Goal: Task Accomplishment & Management: Manage account settings

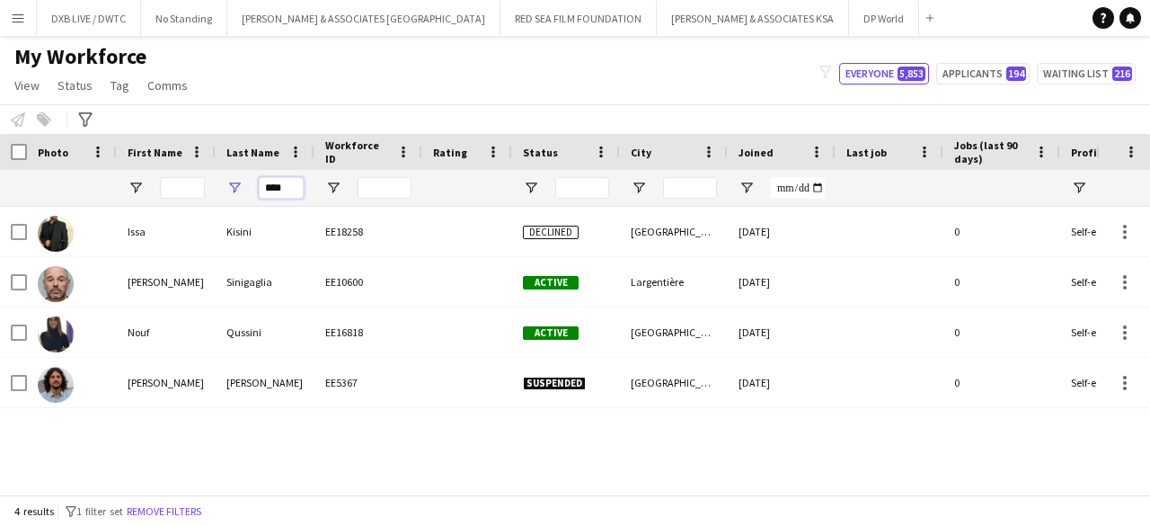
drag, startPoint x: 291, startPoint y: 193, endPoint x: 261, endPoint y: 195, distance: 30.6
click at [261, 195] on input "****" at bounding box center [281, 188] width 45 height 22
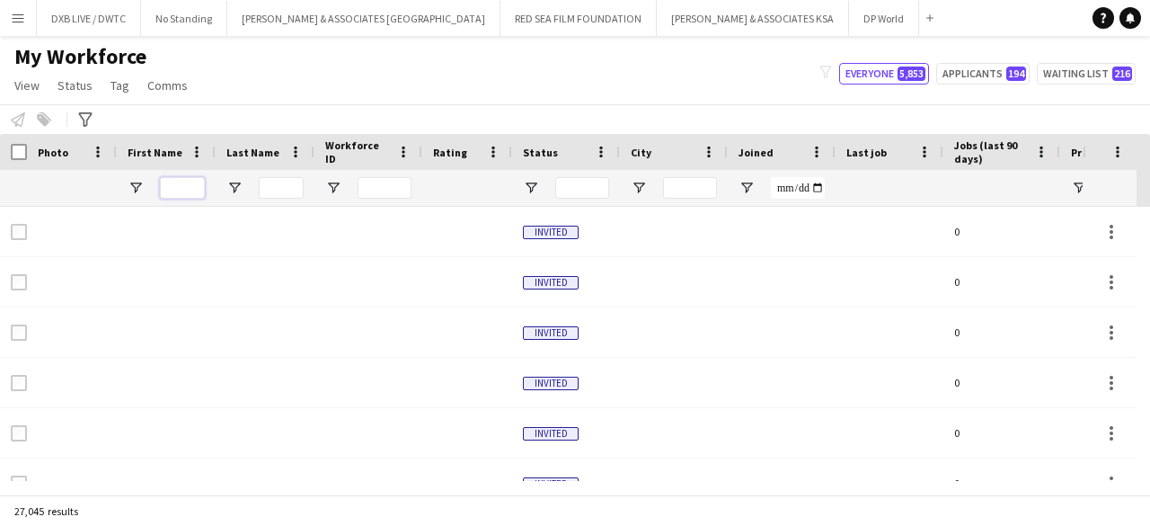
click at [189, 191] on input "First Name Filter Input" at bounding box center [182, 188] width 45 height 22
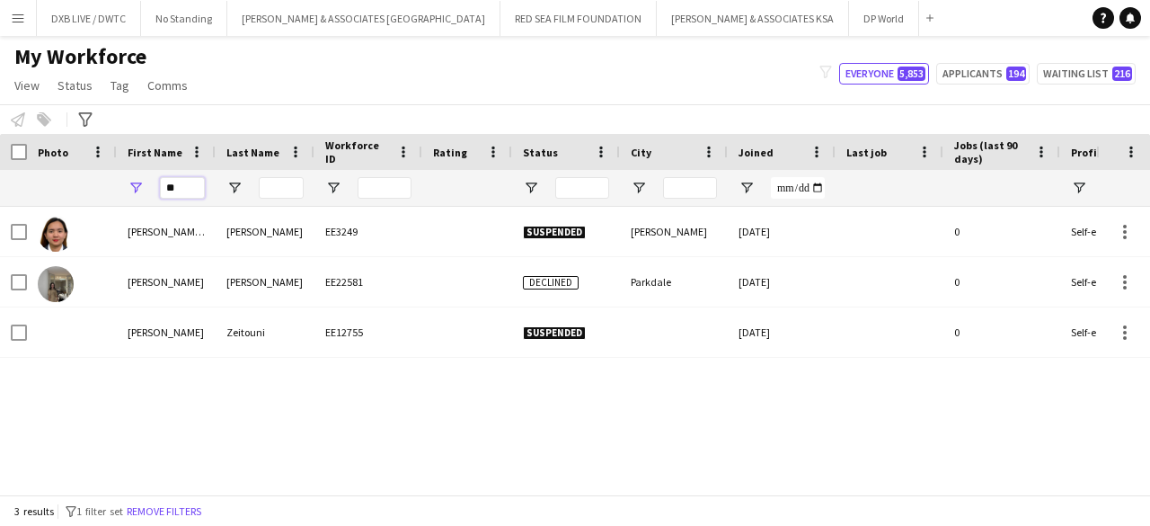
type input "*"
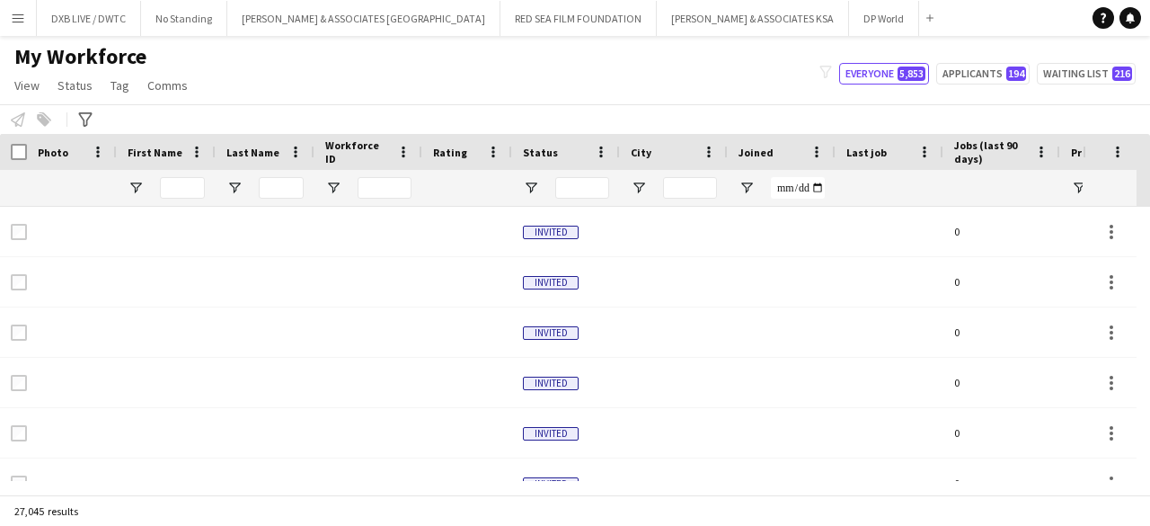
click at [280, 177] on div at bounding box center [281, 188] width 45 height 36
click at [280, 177] on input "Last Name Filter Input" at bounding box center [281, 188] width 45 height 22
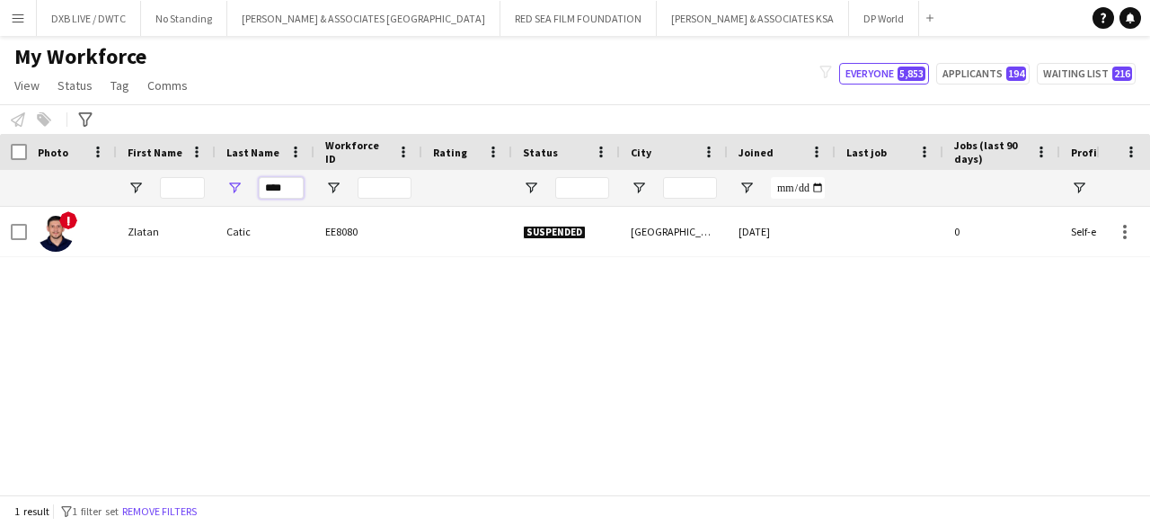
drag, startPoint x: 291, startPoint y: 185, endPoint x: 270, endPoint y: 184, distance: 21.6
click at [270, 184] on input "****" at bounding box center [281, 188] width 45 height 22
type input "*"
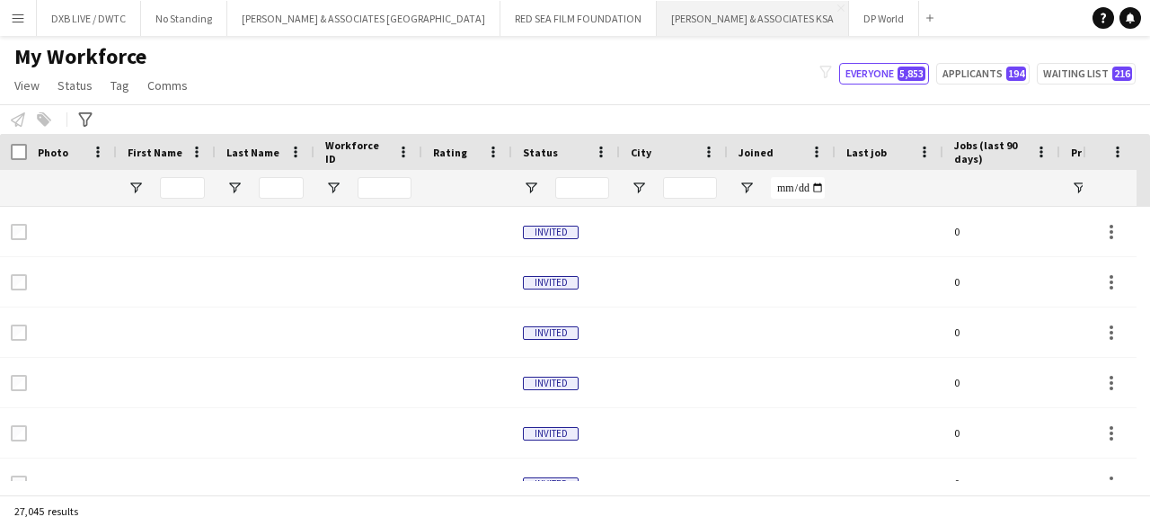
click at [657, 24] on button "[PERSON_NAME] & ASSOCIATES KSA Close" at bounding box center [753, 18] width 192 height 35
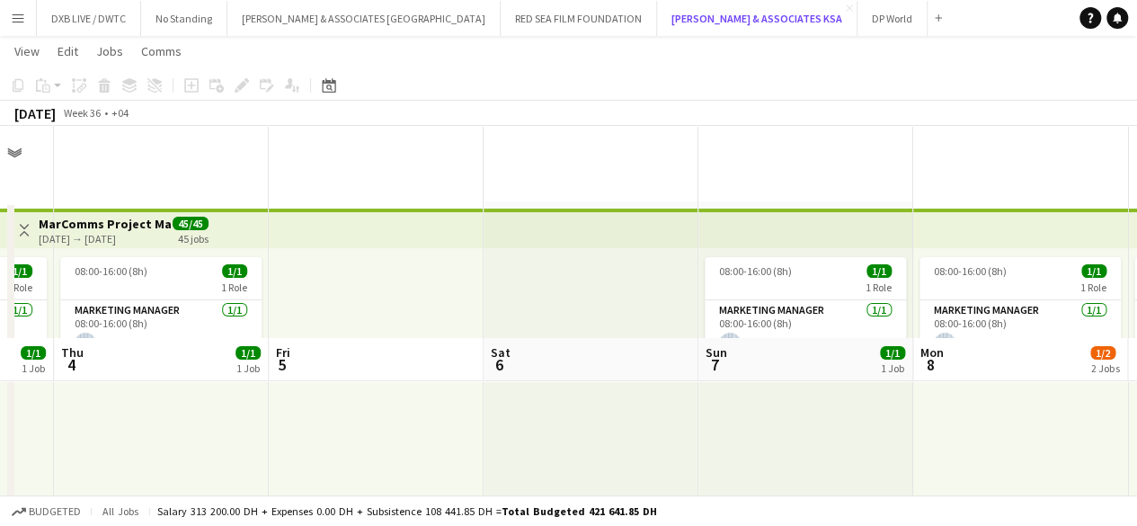
scroll to position [212, 0]
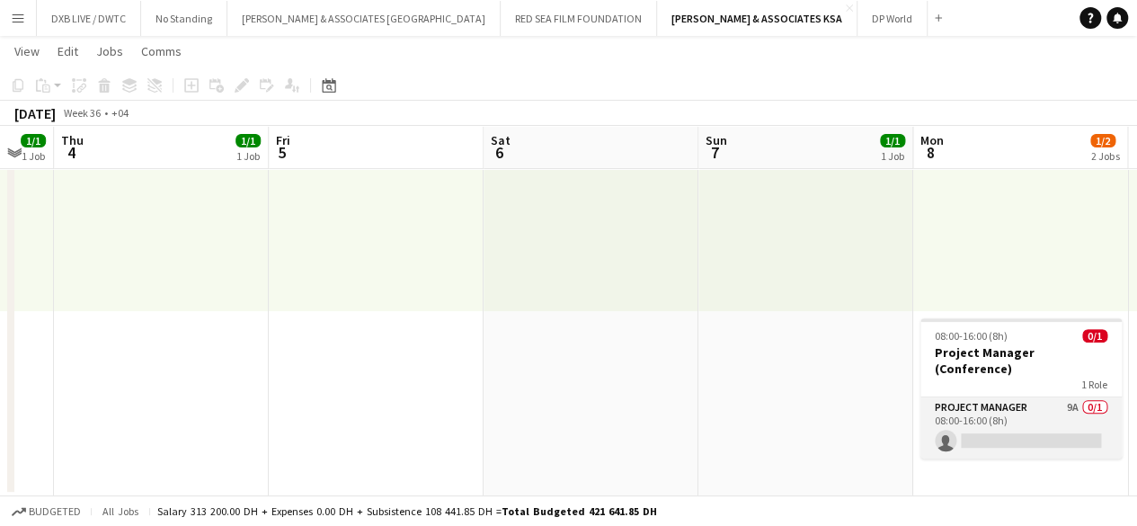
click at [990, 397] on app-card-role "Project Manager 9A 0/1 08:00-16:00 (8h) single-neutral-actions" at bounding box center [1020, 427] width 201 height 61
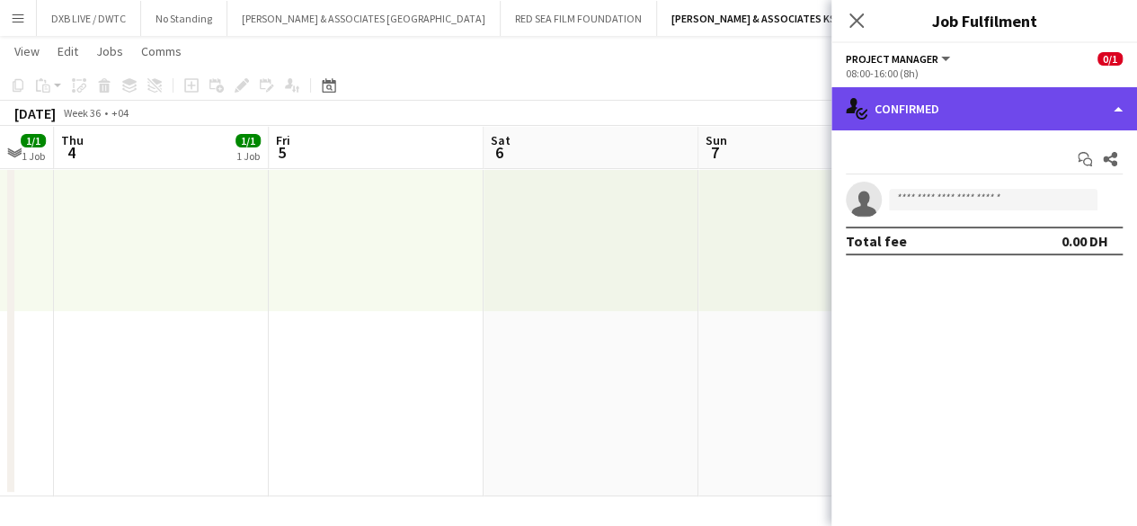
click at [974, 123] on div "single-neutral-actions-check-2 Confirmed" at bounding box center [984, 108] width 306 height 43
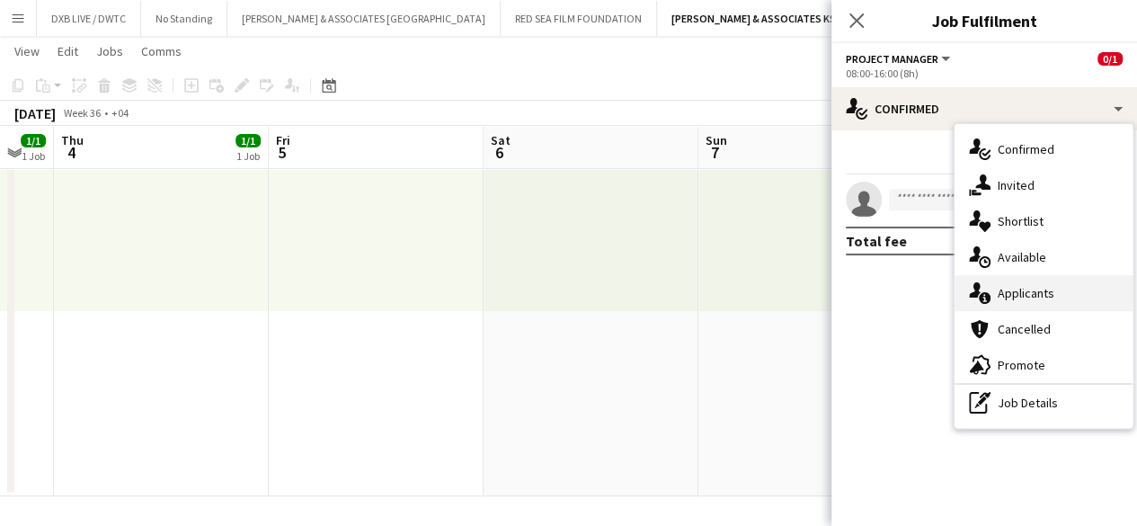
click at [1012, 294] on div "single-neutral-actions-information Applicants" at bounding box center [1043, 293] width 178 height 36
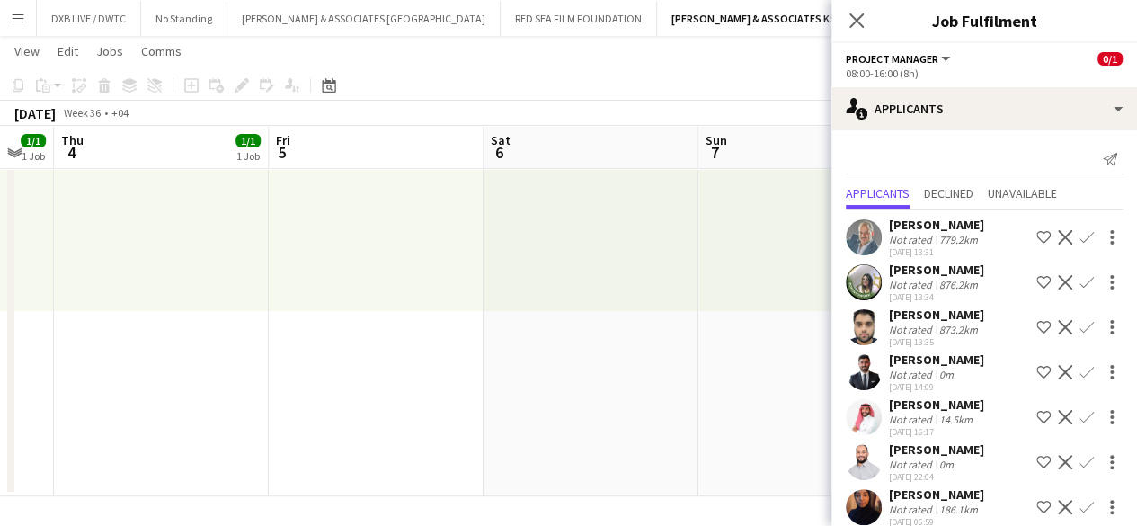
click at [951, 250] on div "[DATE] 13:31" at bounding box center [936, 252] width 95 height 12
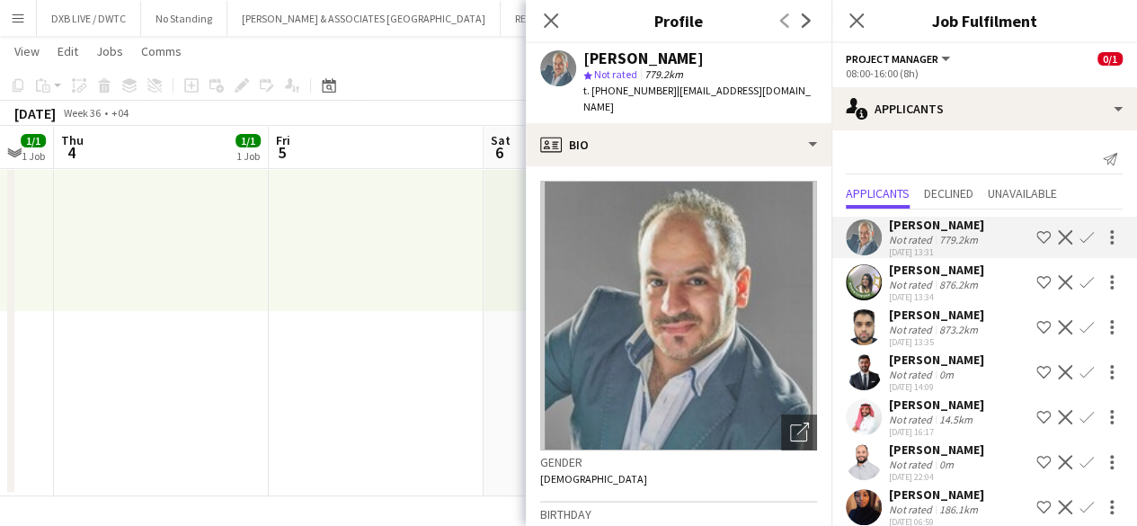
click at [942, 291] on div "[DATE] 13:34" at bounding box center [936, 297] width 95 height 12
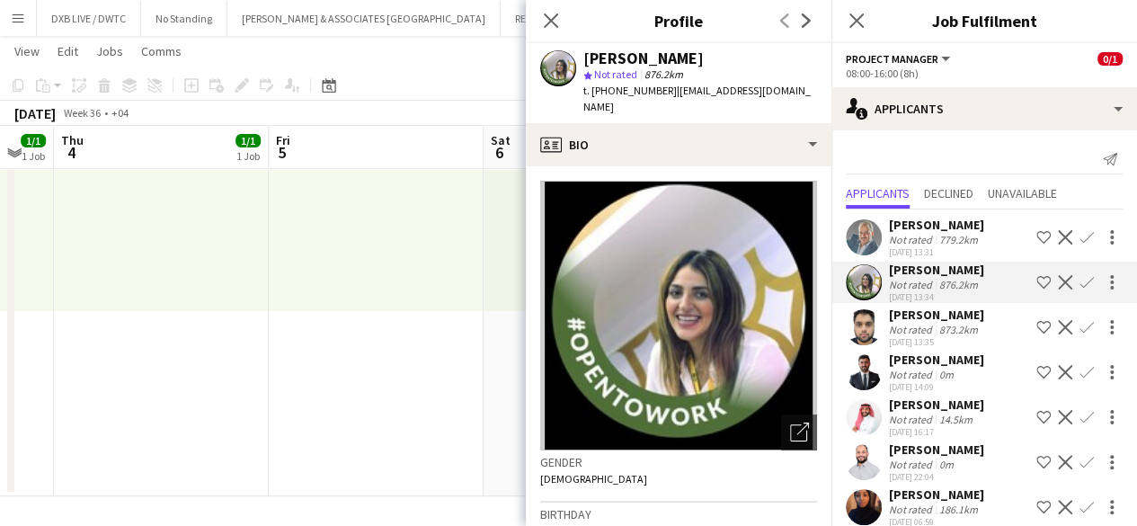
click at [943, 328] on div "873.2km" at bounding box center [958, 329] width 46 height 13
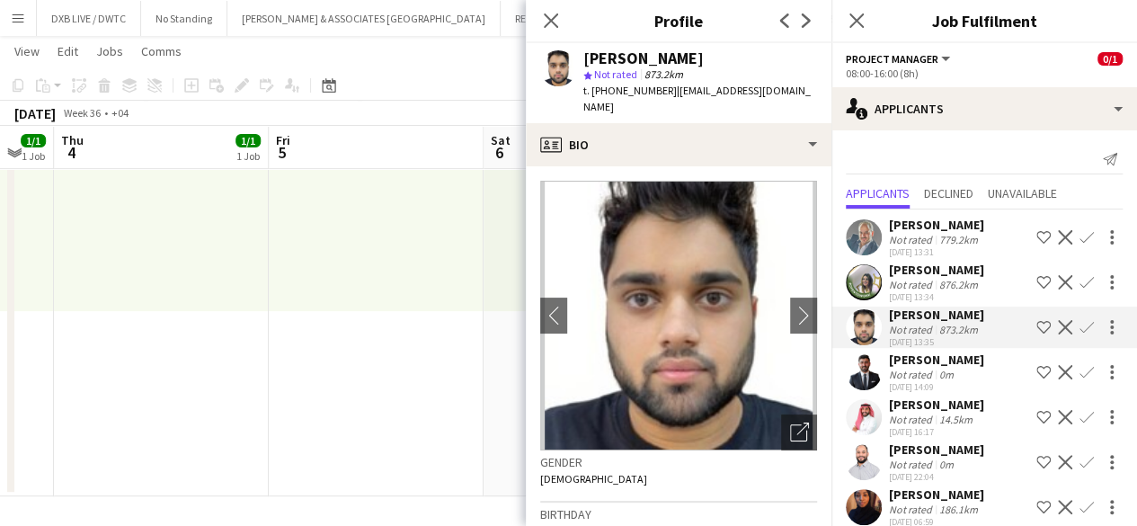
click at [940, 379] on div "0m" at bounding box center [946, 374] width 22 height 13
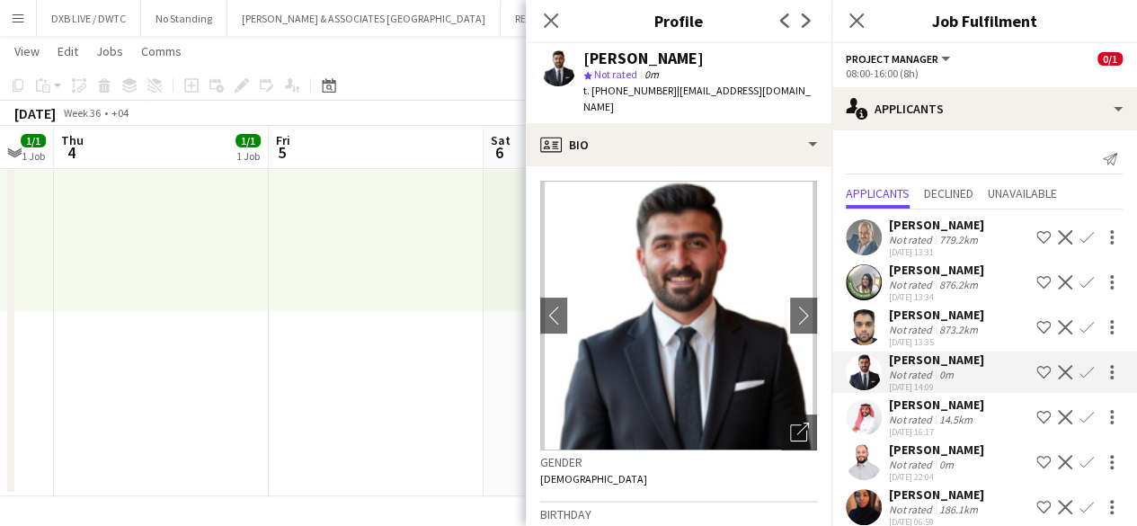
scroll to position [164, 0]
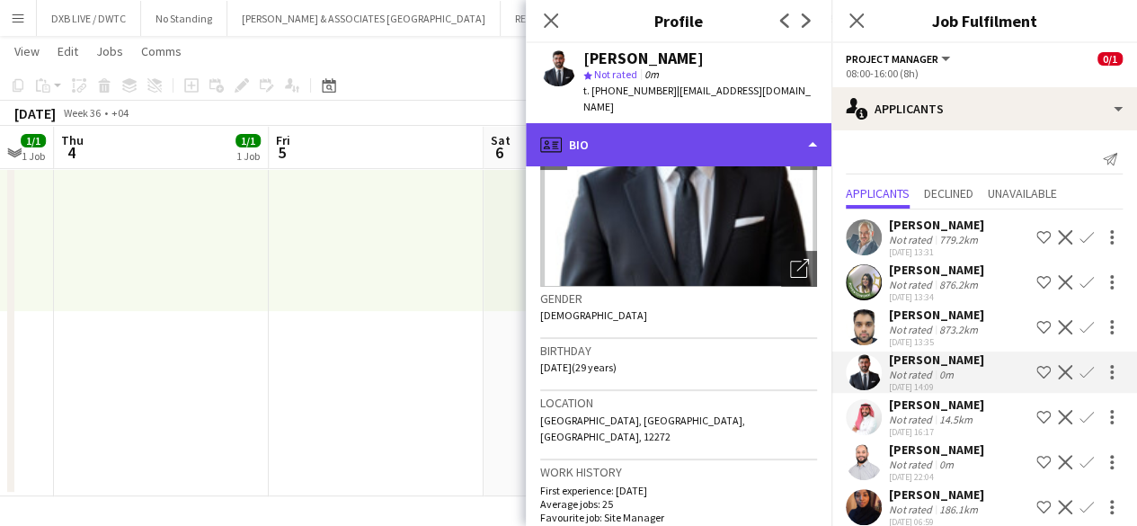
click at [673, 137] on div "profile Bio" at bounding box center [679, 144] width 306 height 43
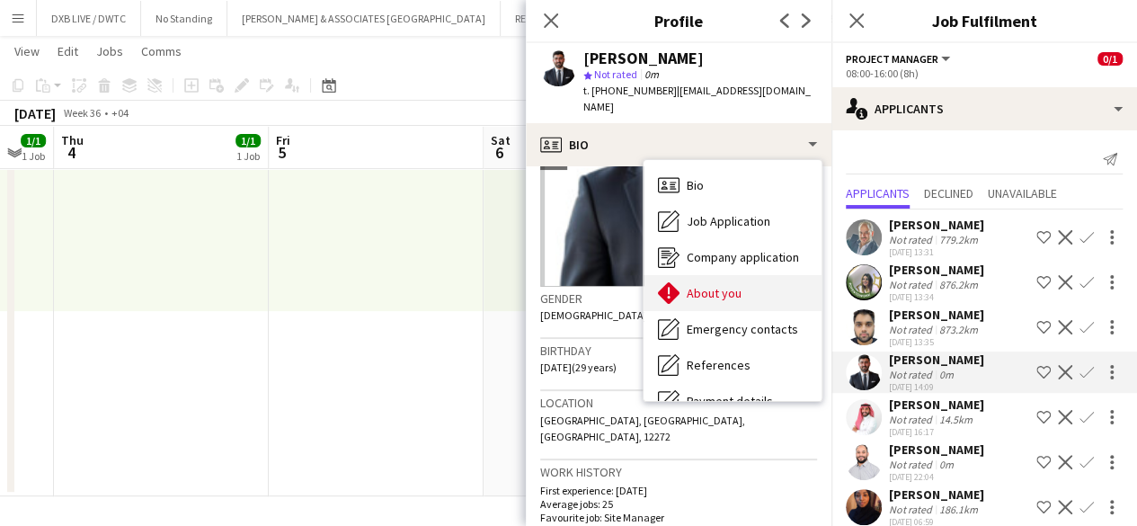
click at [704, 275] on div "About you About you" at bounding box center [732, 293] width 178 height 36
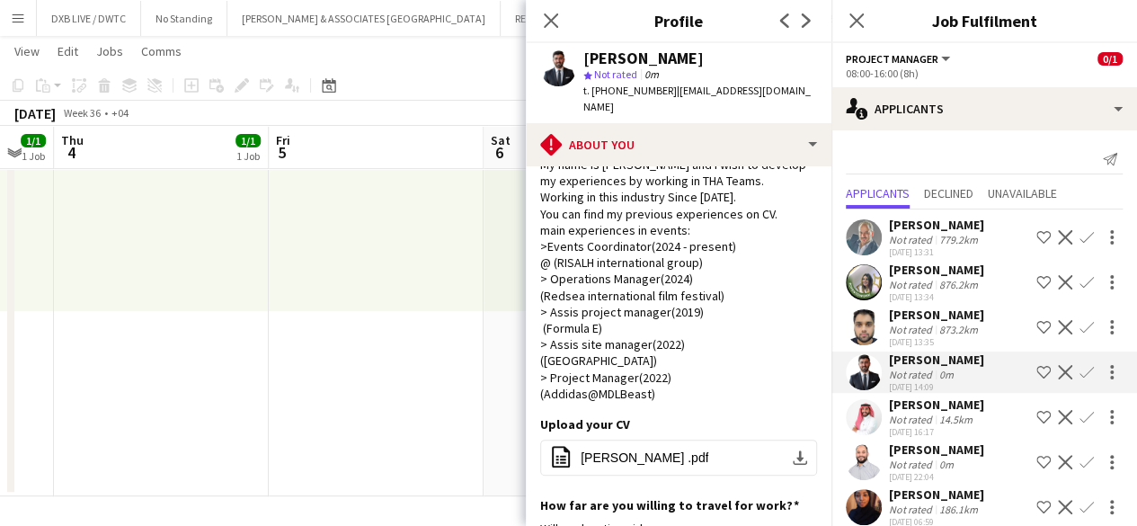
scroll to position [65, 0]
click at [644, 439] on button "office-file-sheet [PERSON_NAME] .pdf download-bottom" at bounding box center [678, 457] width 277 height 36
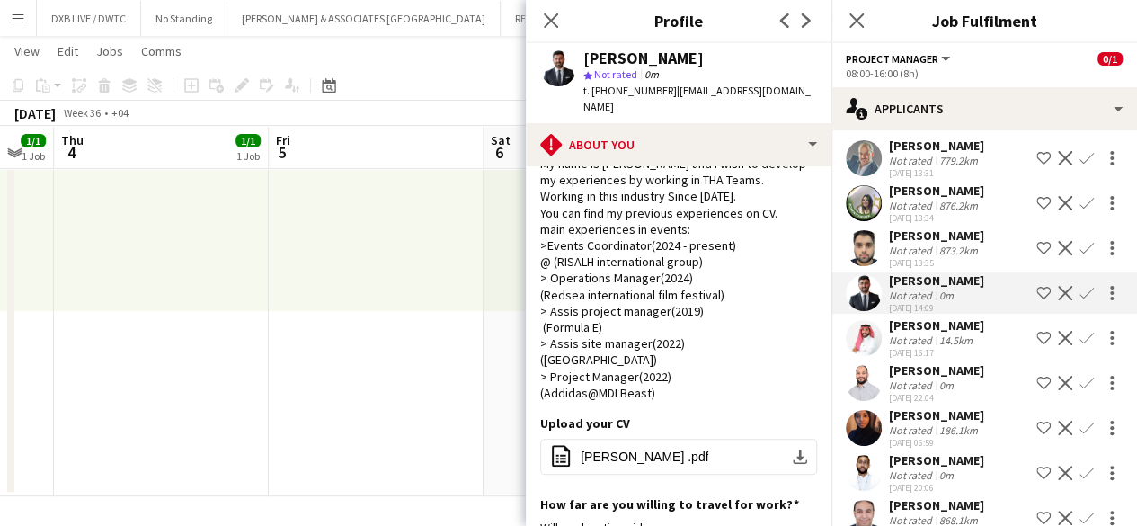
scroll to position [95, 0]
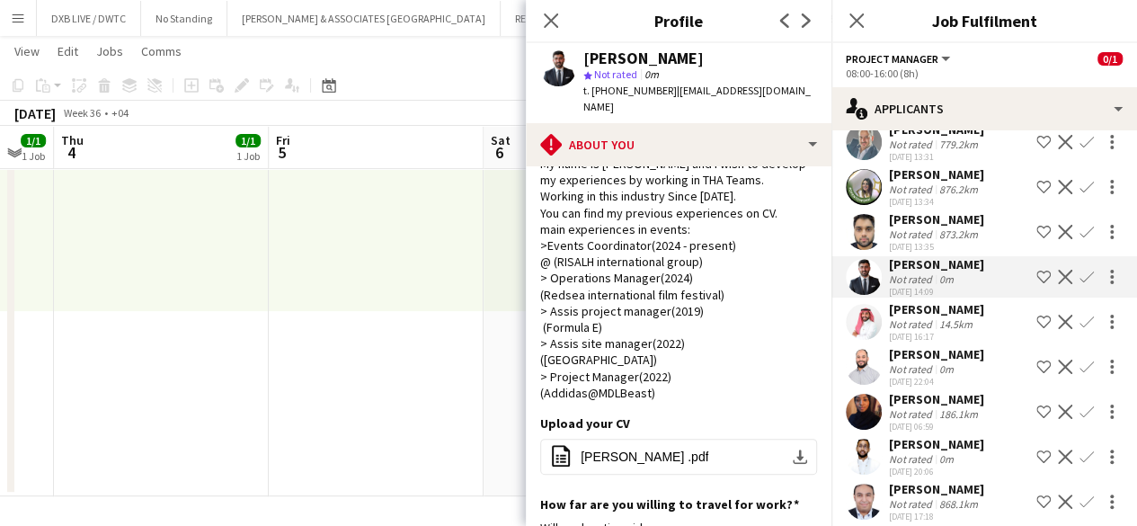
click at [905, 335] on div "[DATE] 16:17" at bounding box center [936, 337] width 95 height 12
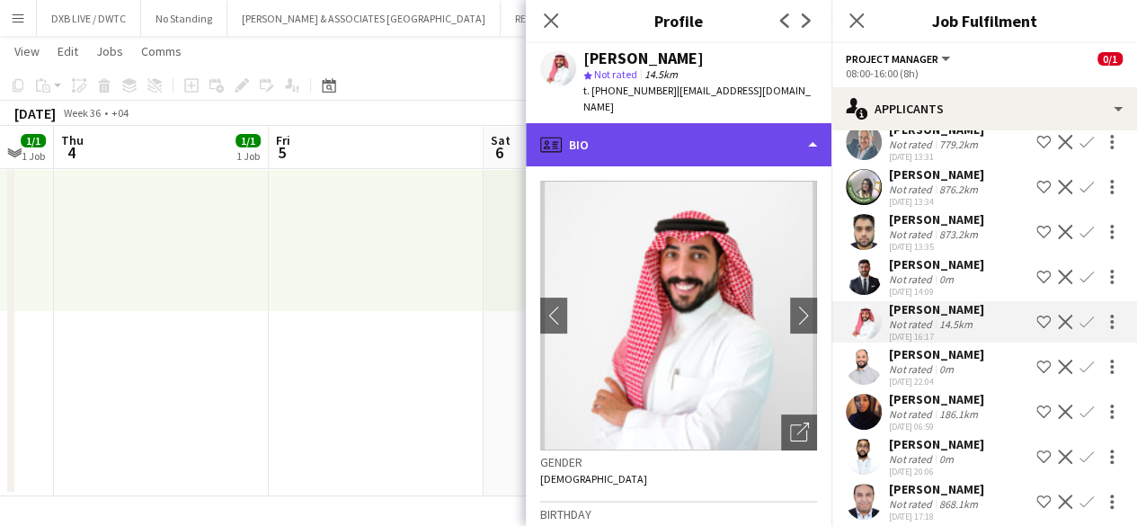
click at [717, 155] on div "profile Bio" at bounding box center [679, 144] width 306 height 43
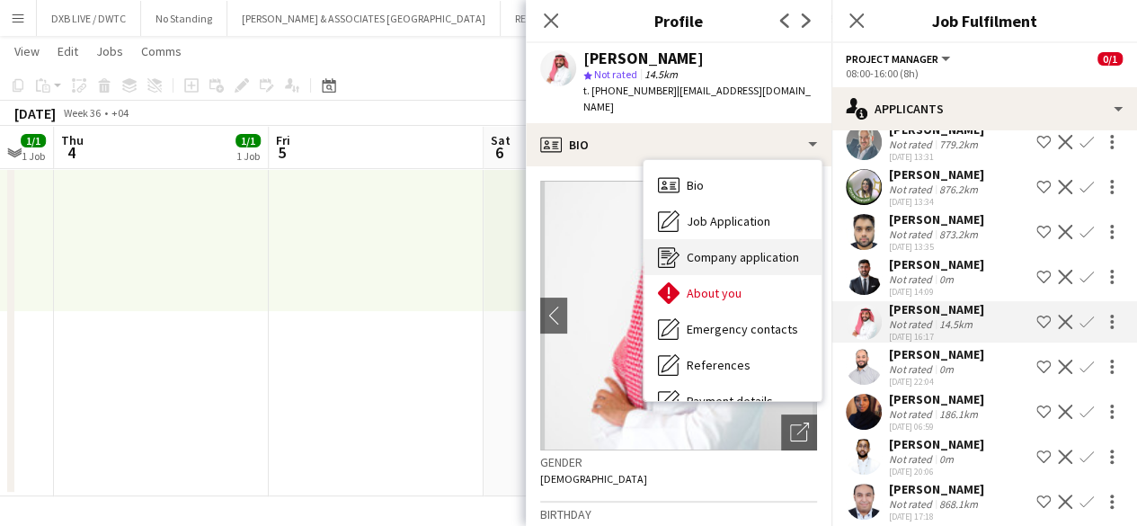
click at [719, 244] on div "Company application Company application" at bounding box center [732, 257] width 178 height 36
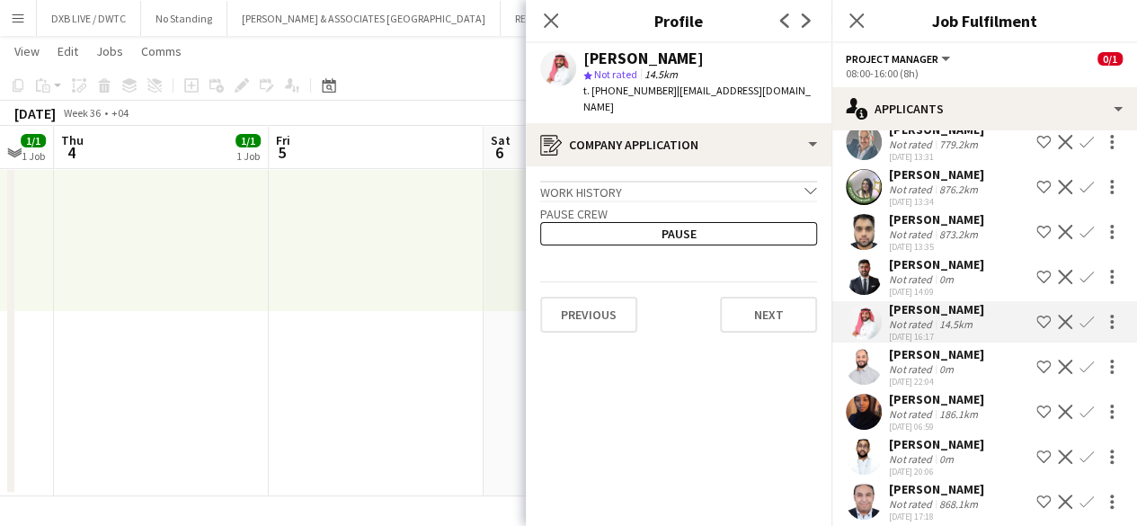
click at [724, 197] on div "Work history chevron-down" at bounding box center [678, 191] width 277 height 20
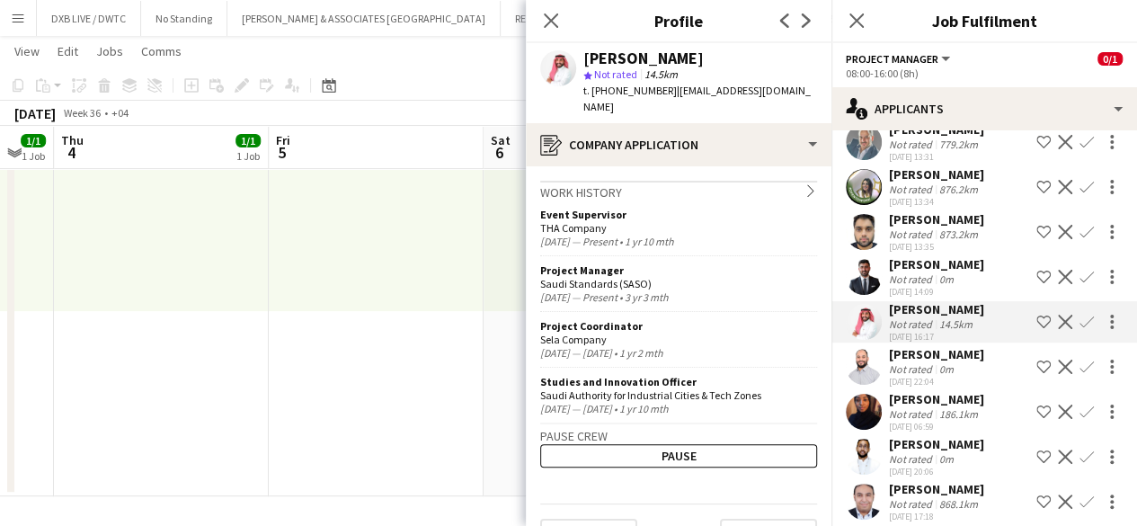
click at [724, 197] on div "Work history chevron-right" at bounding box center [678, 191] width 277 height 20
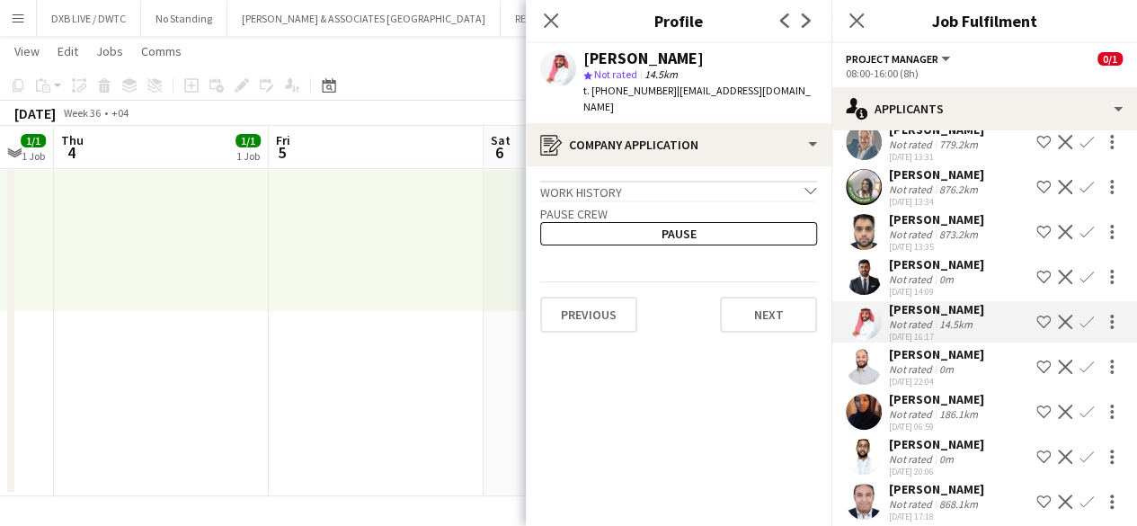
click at [908, 376] on div "[DATE] 22:04" at bounding box center [936, 382] width 95 height 12
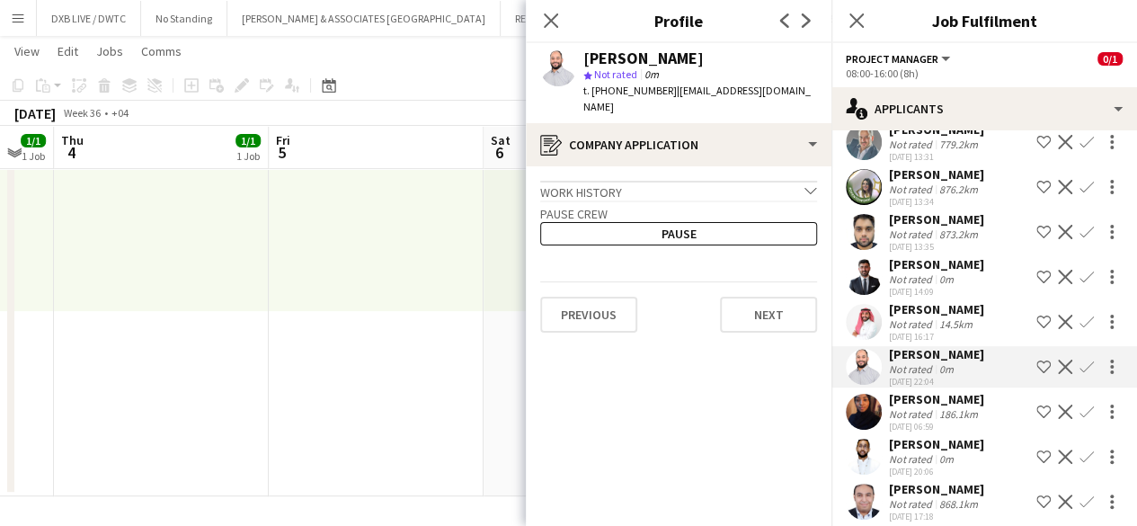
click at [758, 182] on div "Work history chevron-down" at bounding box center [678, 191] width 277 height 20
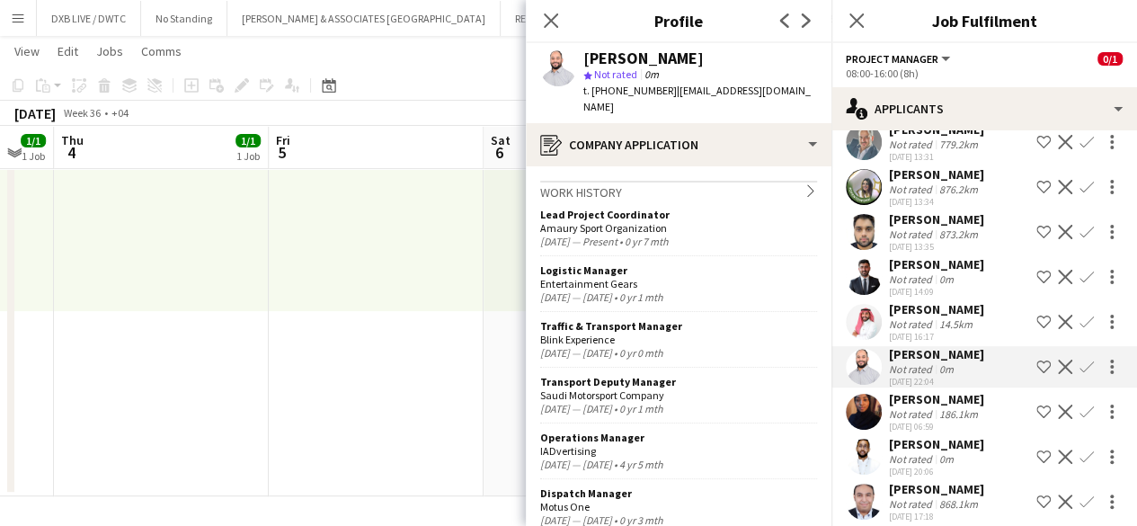
click at [904, 430] on div "[DATE] 06:59" at bounding box center [936, 427] width 95 height 12
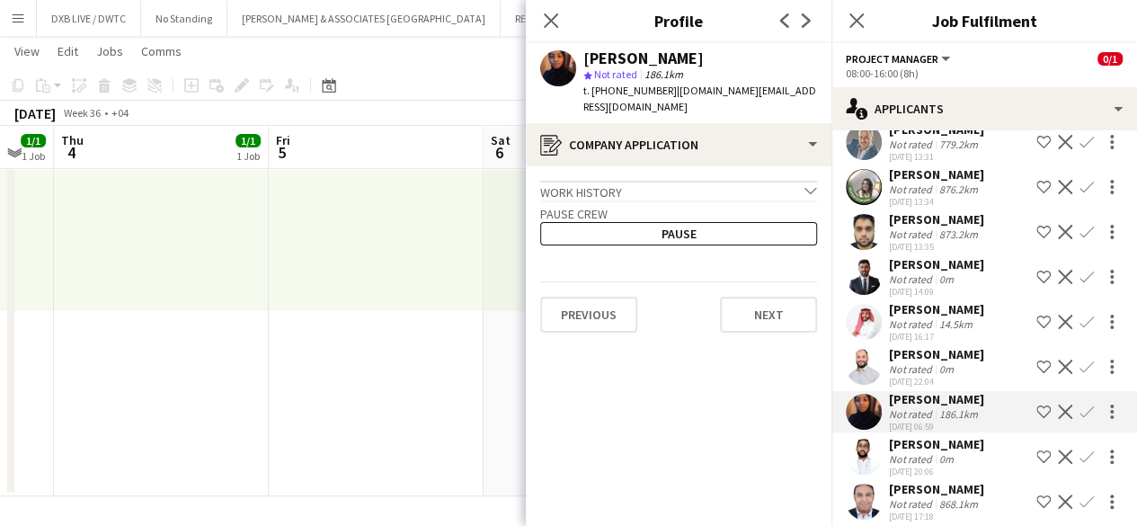
click at [789, 200] on div "Pause crew Pause" at bounding box center [678, 222] width 277 height 45
click at [787, 181] on div "Work history chevron-down" at bounding box center [678, 191] width 277 height 20
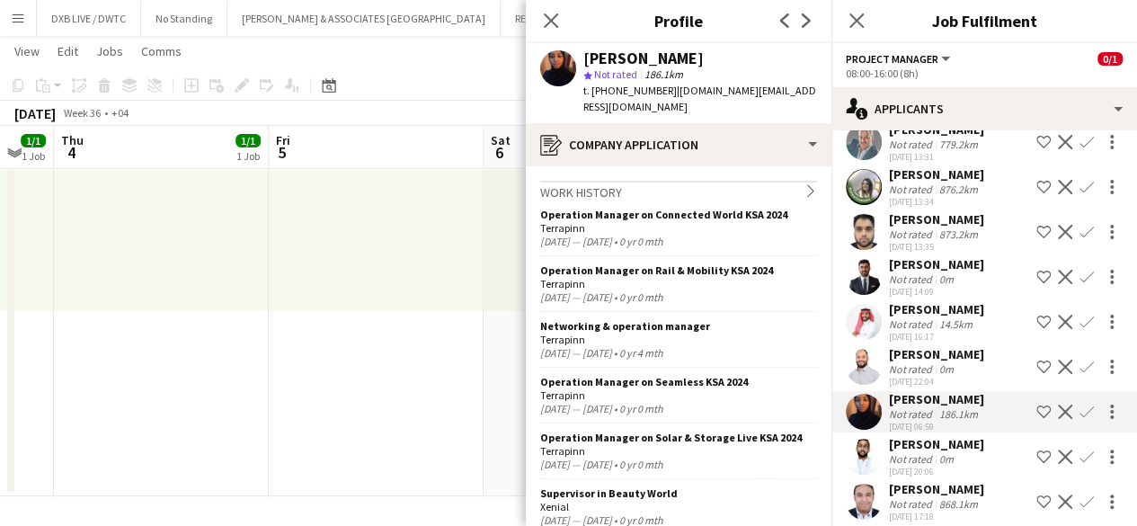
scroll to position [109, 0]
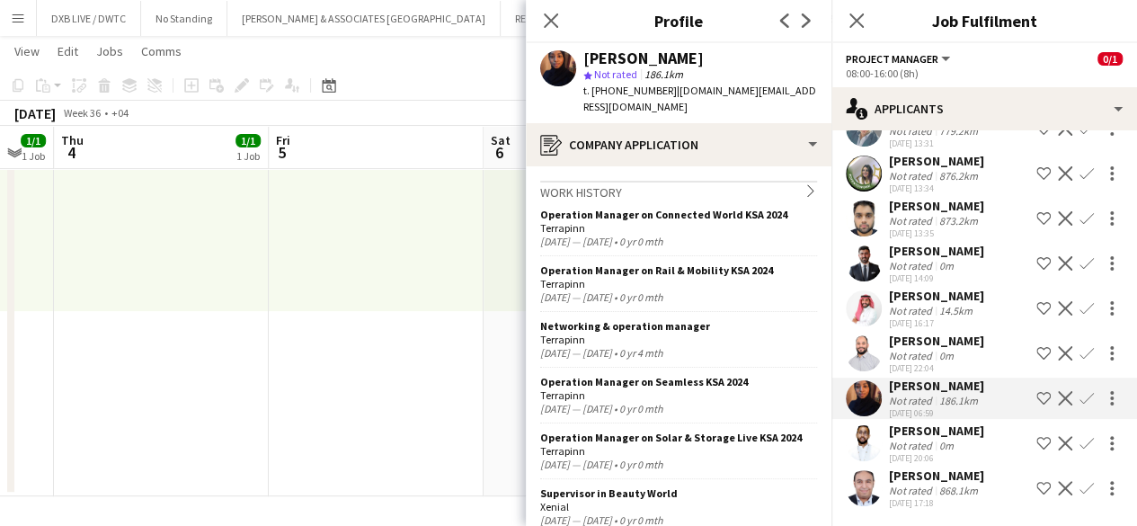
click at [944, 433] on div "[PERSON_NAME]" at bounding box center [936, 430] width 95 height 16
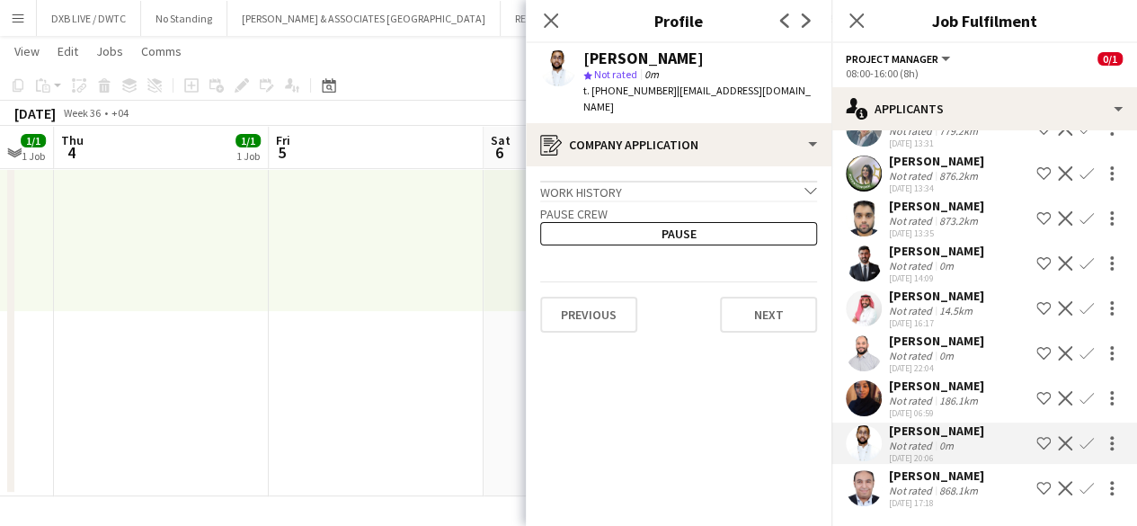
click at [747, 181] on div "Work history chevron-down" at bounding box center [678, 191] width 277 height 20
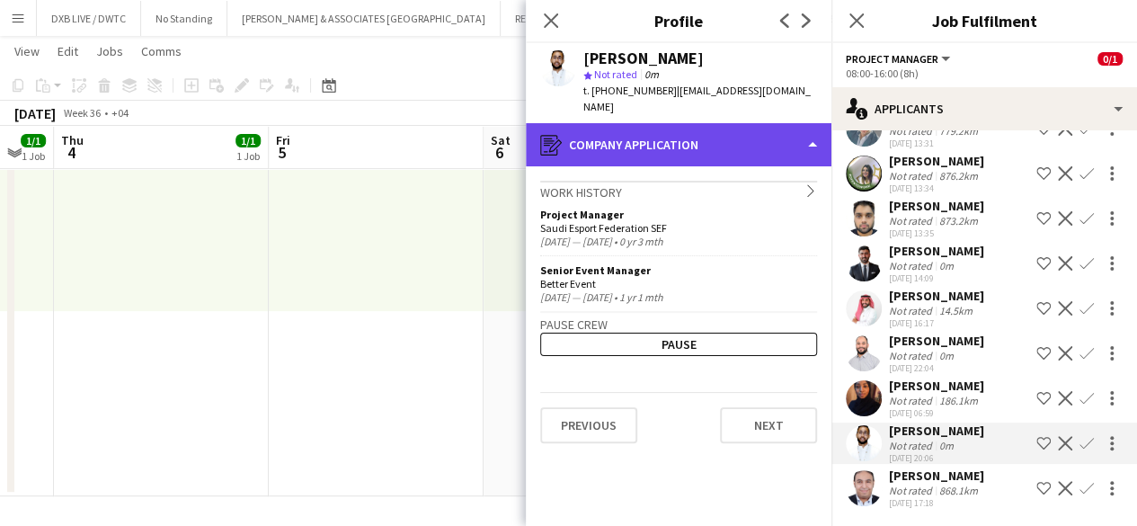
click at [744, 137] on div "register Company application" at bounding box center [679, 144] width 306 height 43
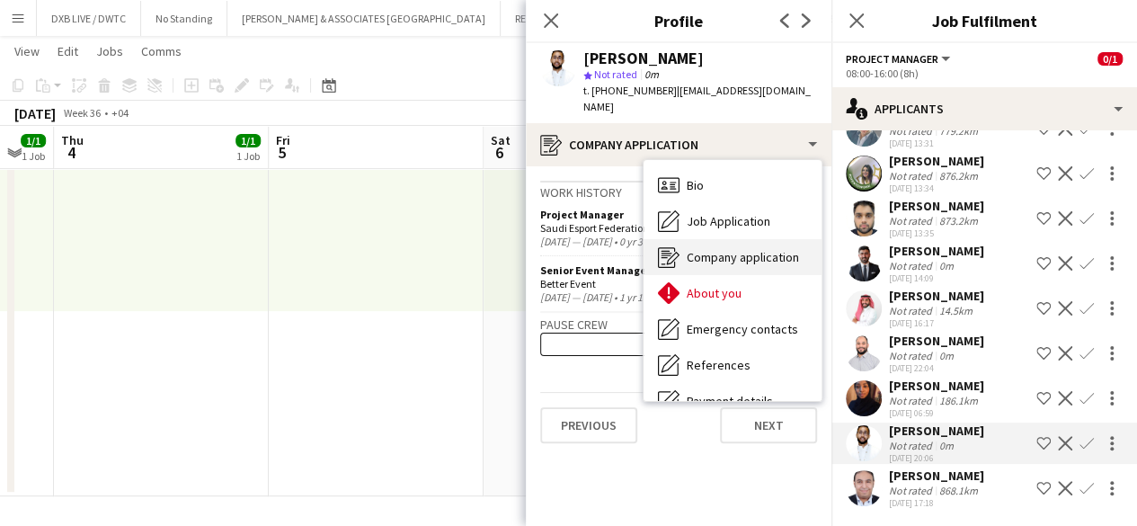
click at [744, 239] on div "Company application Company application" at bounding box center [732, 257] width 178 height 36
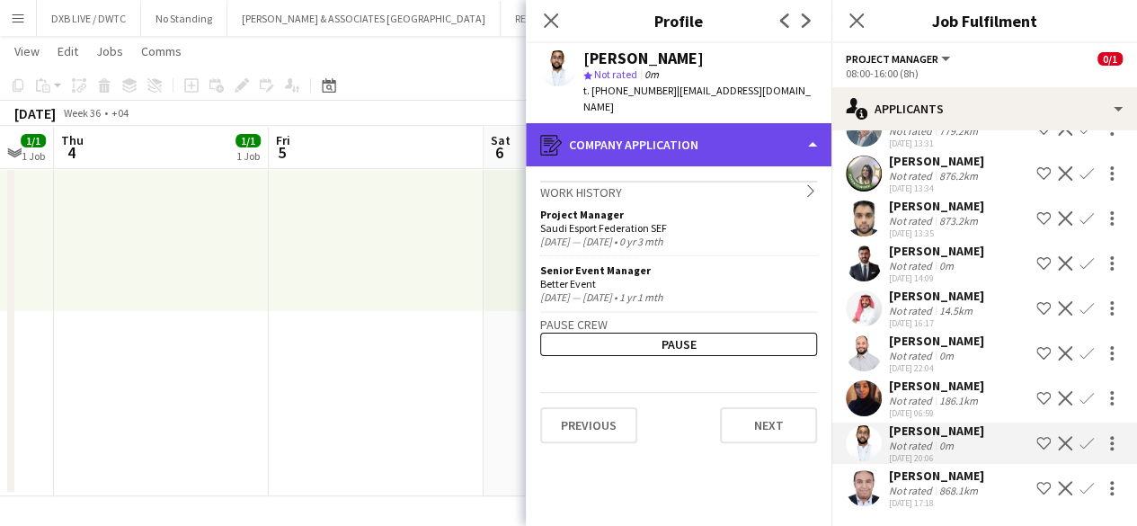
click at [731, 136] on div "register Company application" at bounding box center [679, 144] width 306 height 43
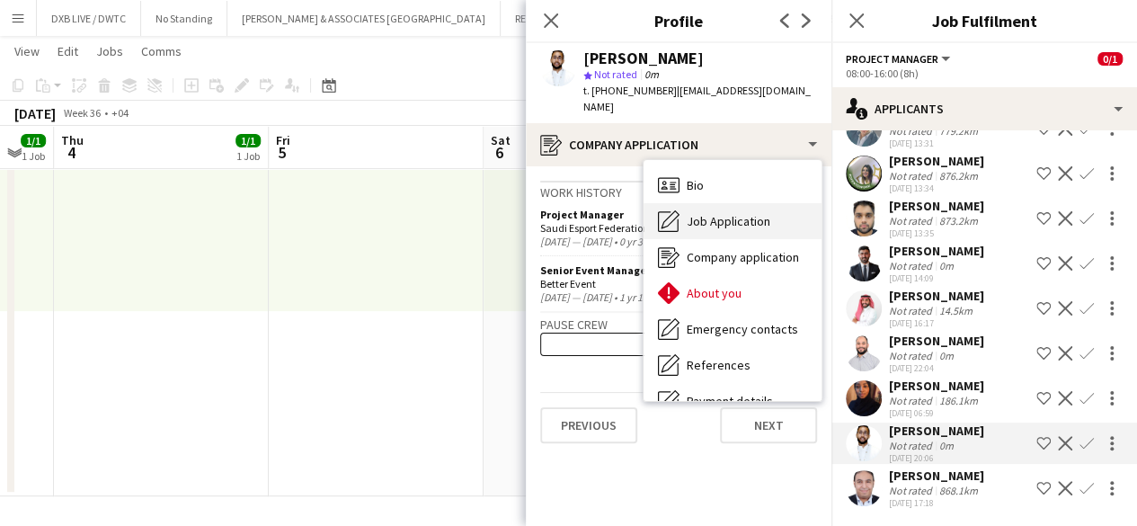
click at [733, 203] on div "Job Application Job Application" at bounding box center [732, 221] width 178 height 36
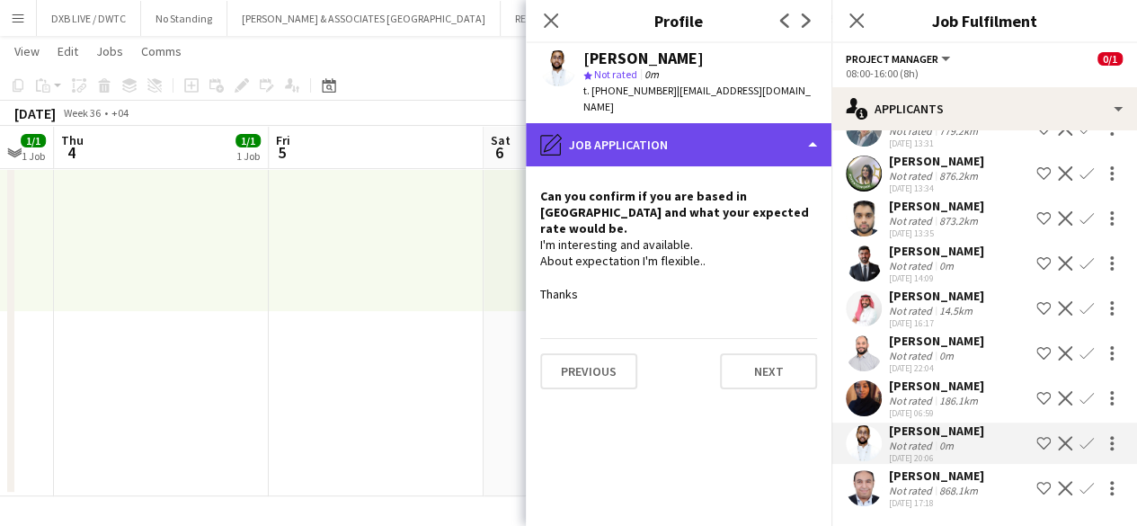
click at [718, 128] on div "pencil4 Job Application" at bounding box center [679, 144] width 306 height 43
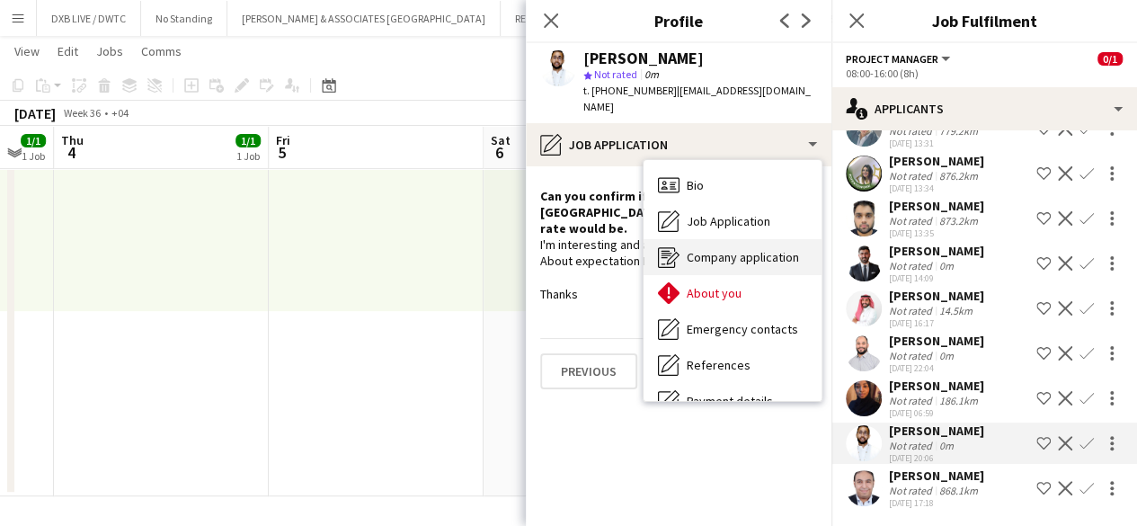
click at [718, 249] on span "Company application" at bounding box center [743, 257] width 112 height 16
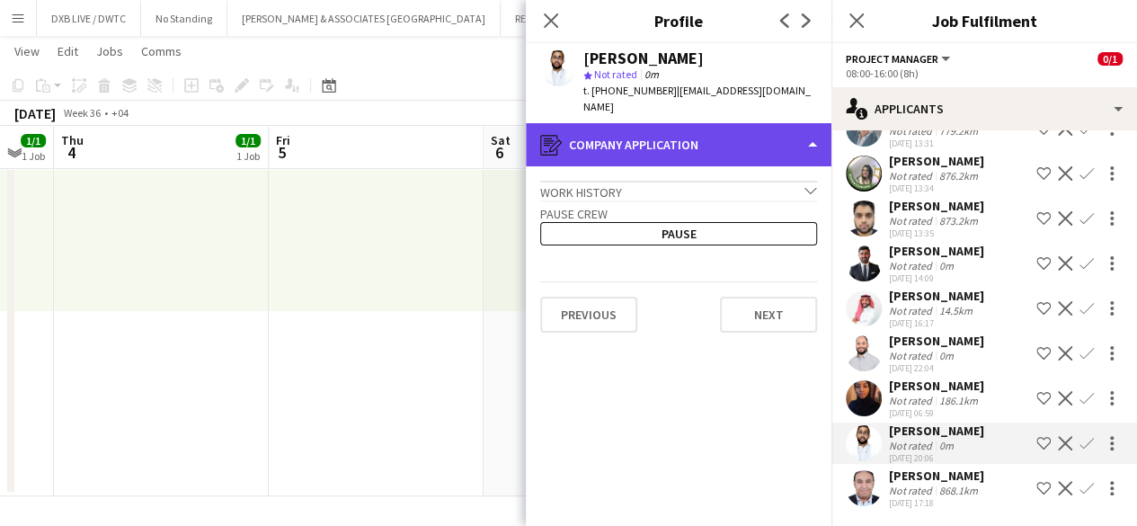
click at [726, 139] on div "register Company application" at bounding box center [679, 144] width 306 height 43
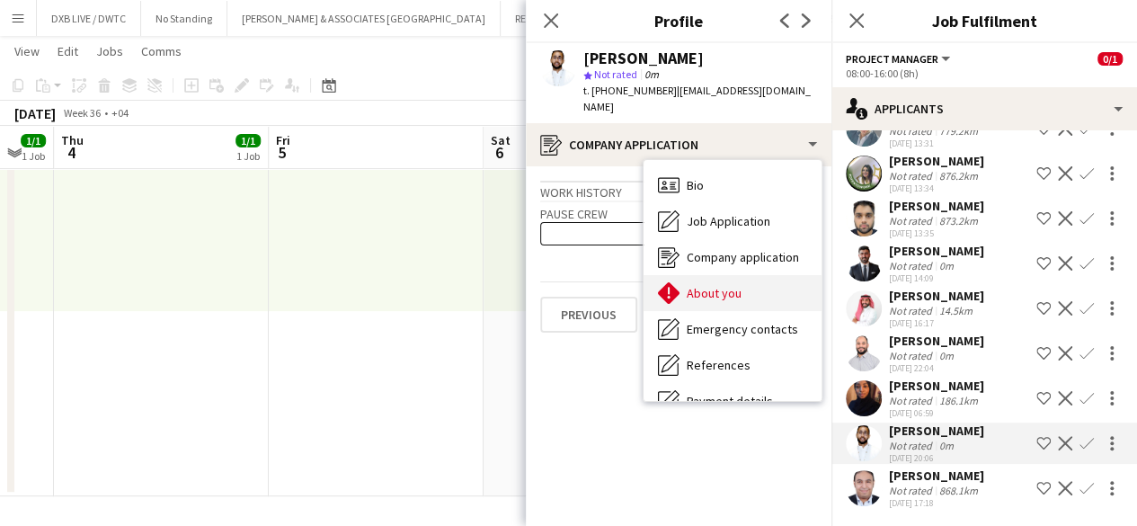
click at [719, 275] on div "About you About you" at bounding box center [732, 293] width 178 height 36
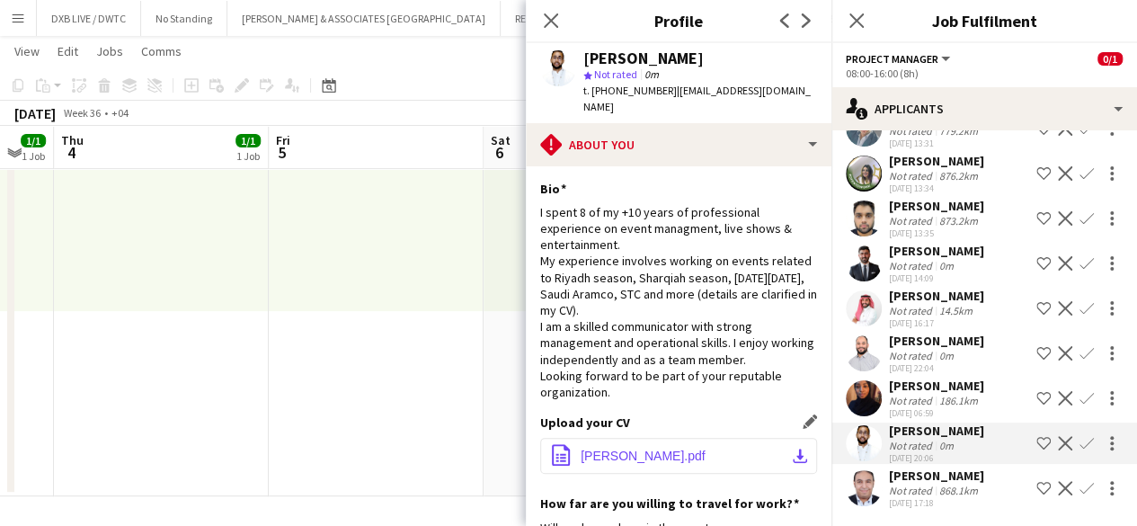
click at [631, 448] on span "[PERSON_NAME].pdf" at bounding box center [642, 455] width 125 height 14
click at [933, 484] on div "Not rated" at bounding box center [912, 489] width 47 height 13
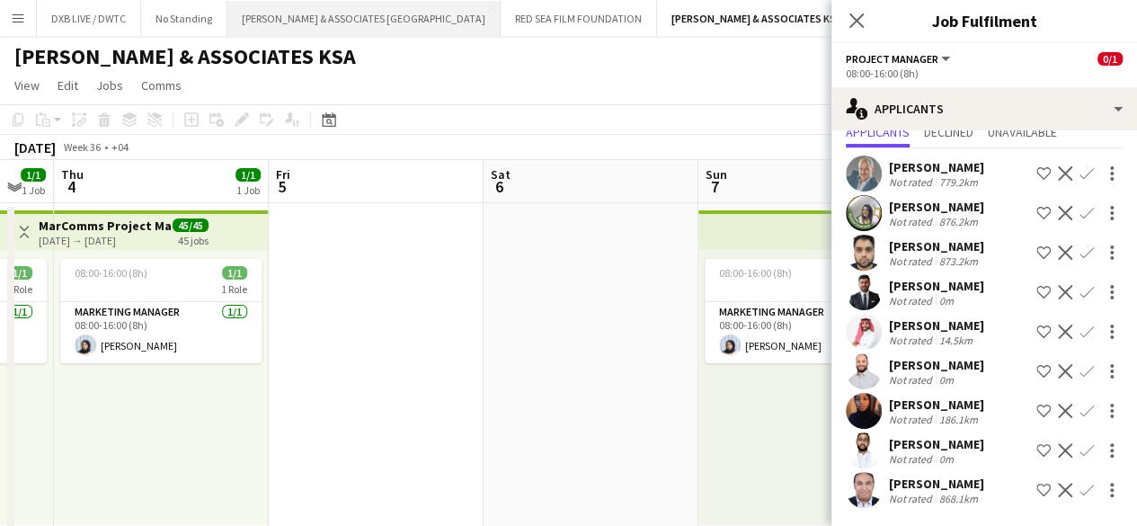
scroll to position [0, 0]
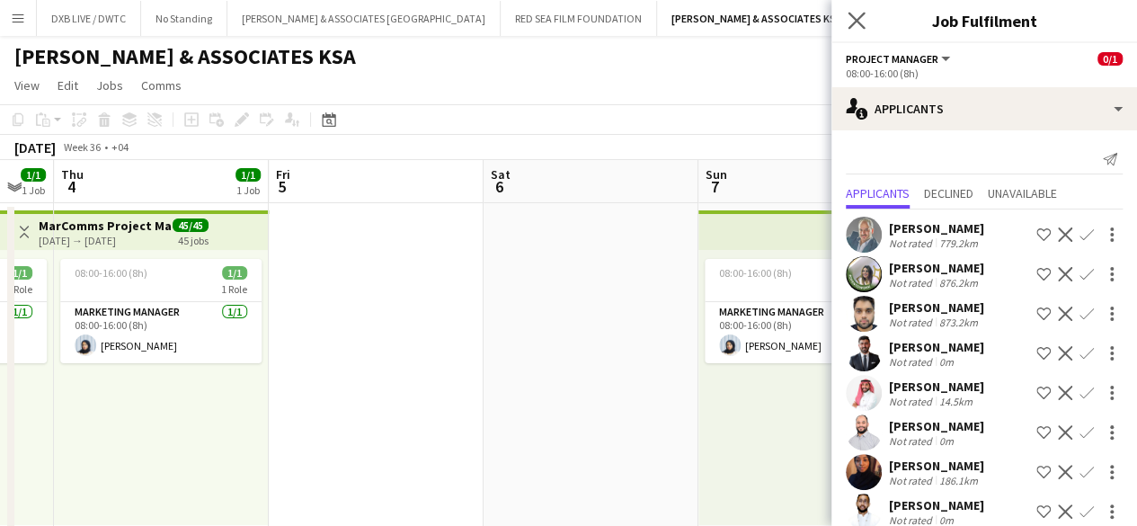
click at [859, 11] on app-icon "Close pop-in" at bounding box center [857, 21] width 26 height 26
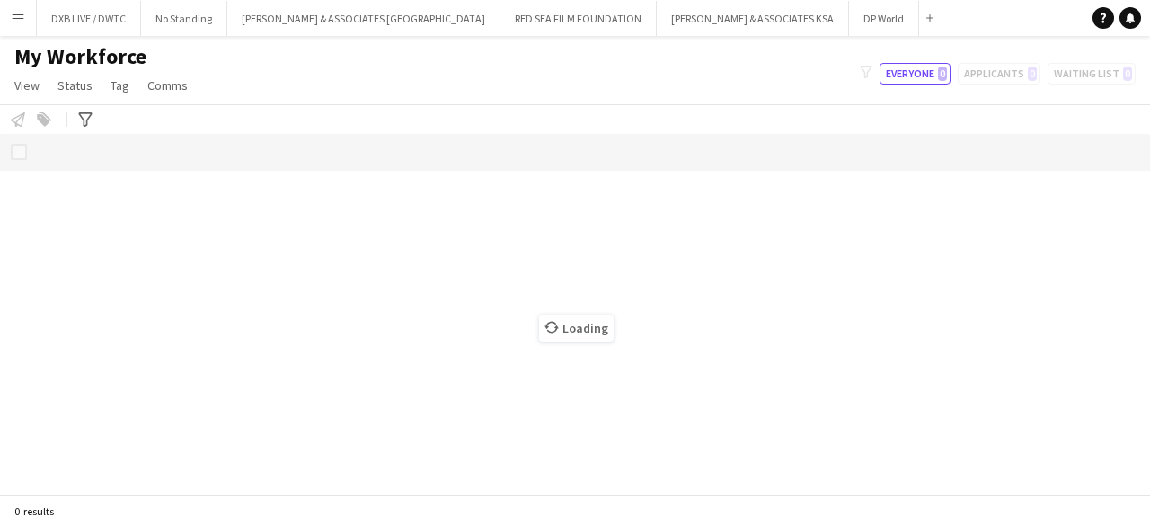
click at [8, 19] on button "Menu" at bounding box center [18, 18] width 36 height 36
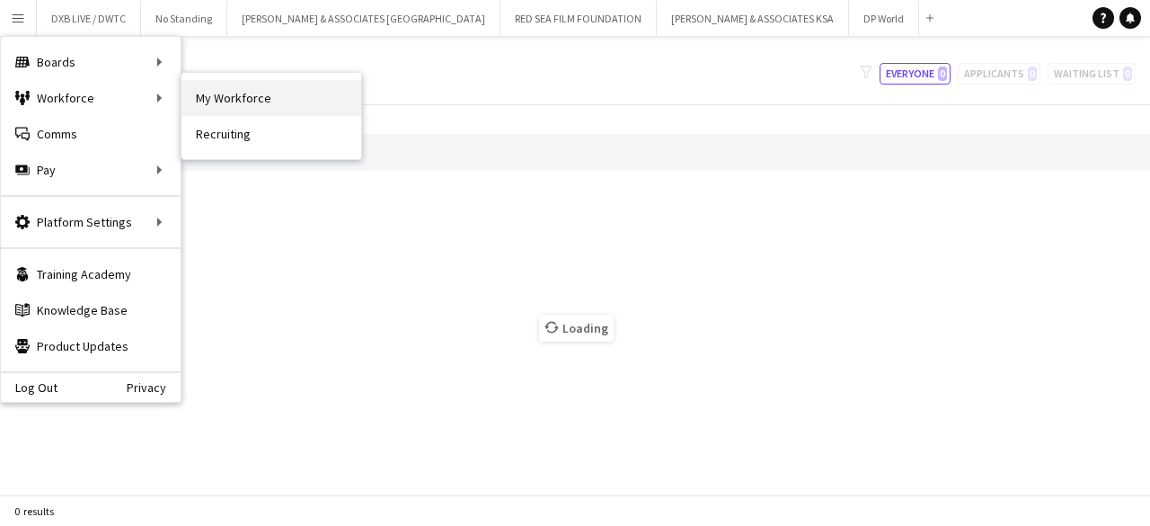
click at [293, 95] on link "My Workforce" at bounding box center [272, 98] width 180 height 36
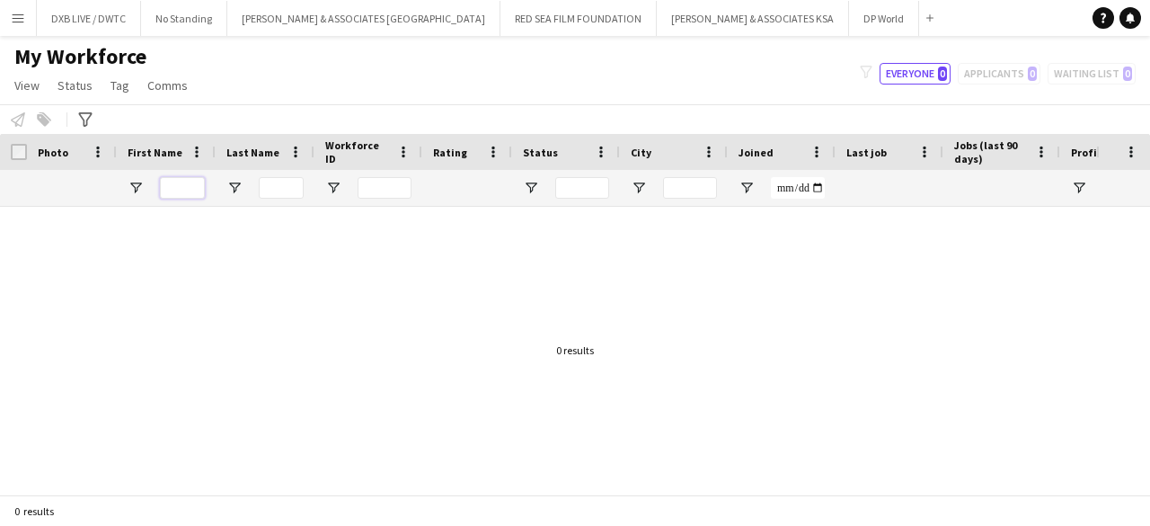
click at [194, 193] on input "First Name Filter Input" at bounding box center [182, 188] width 45 height 22
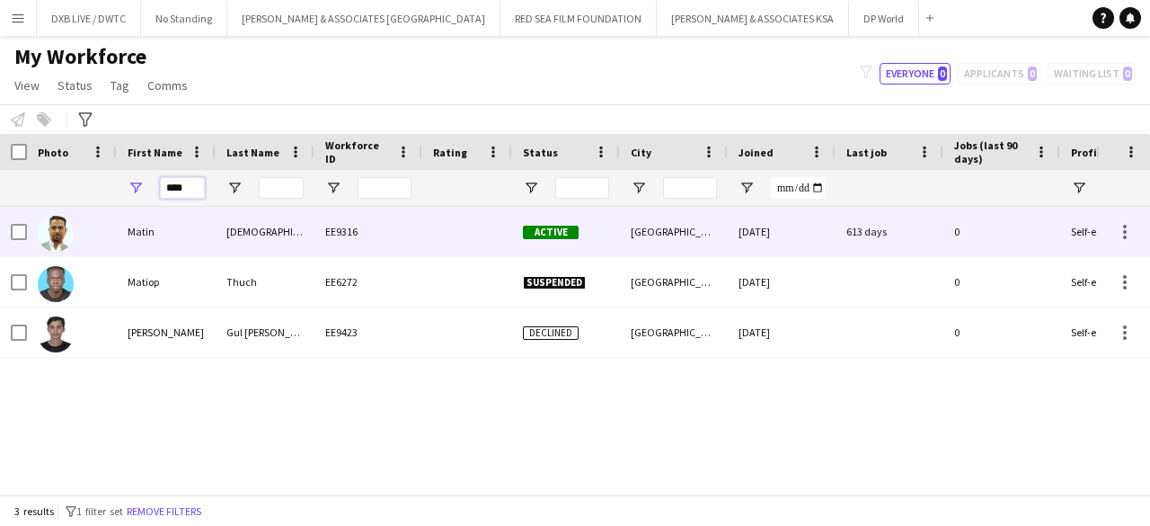
type input "****"
click at [272, 222] on div "Ansari" at bounding box center [265, 231] width 99 height 49
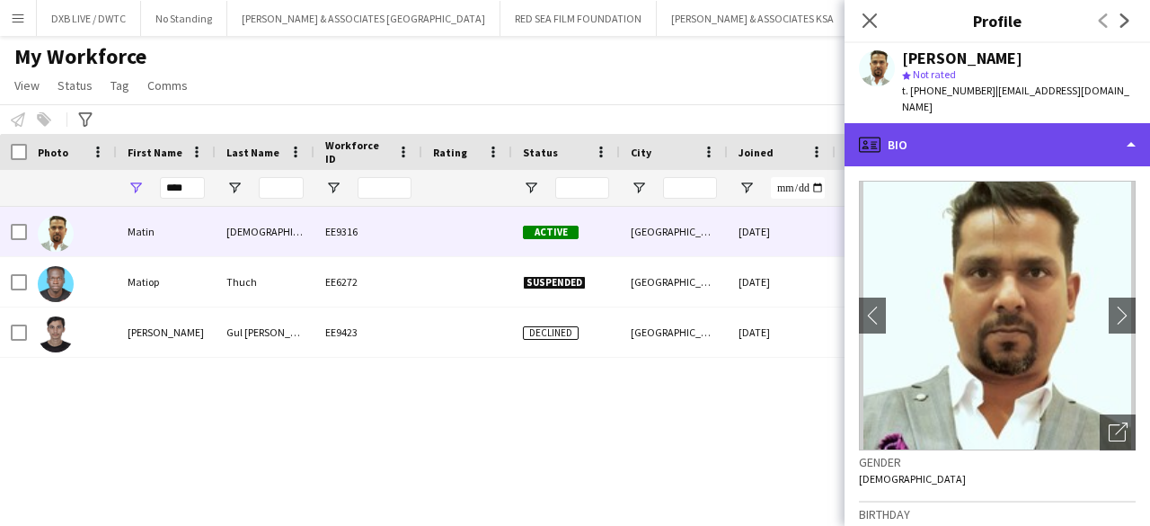
click at [983, 139] on div "profile Bio" at bounding box center [998, 144] width 306 height 43
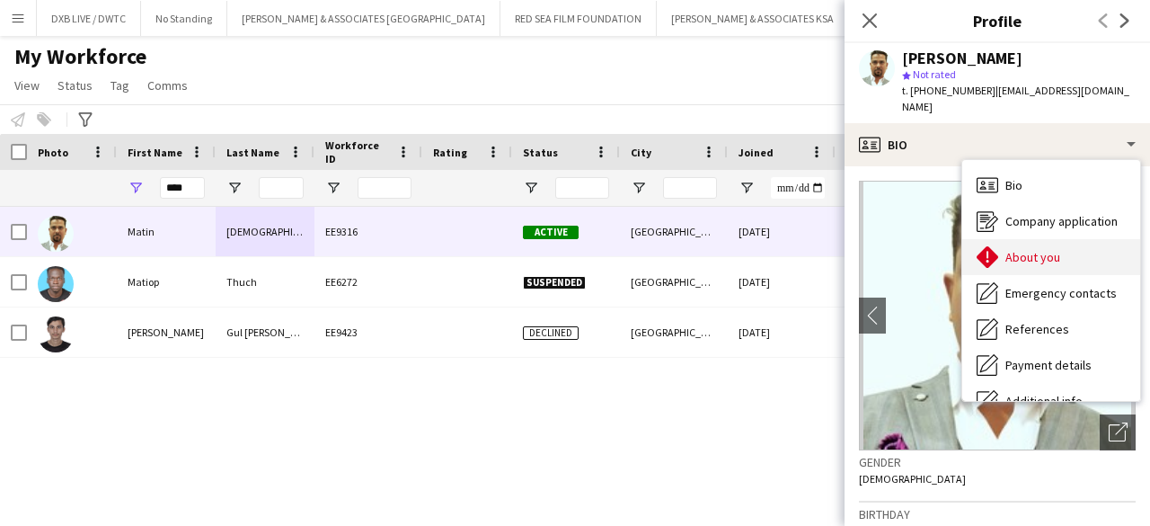
click at [1008, 239] on div "About you About you" at bounding box center [1051, 257] width 178 height 36
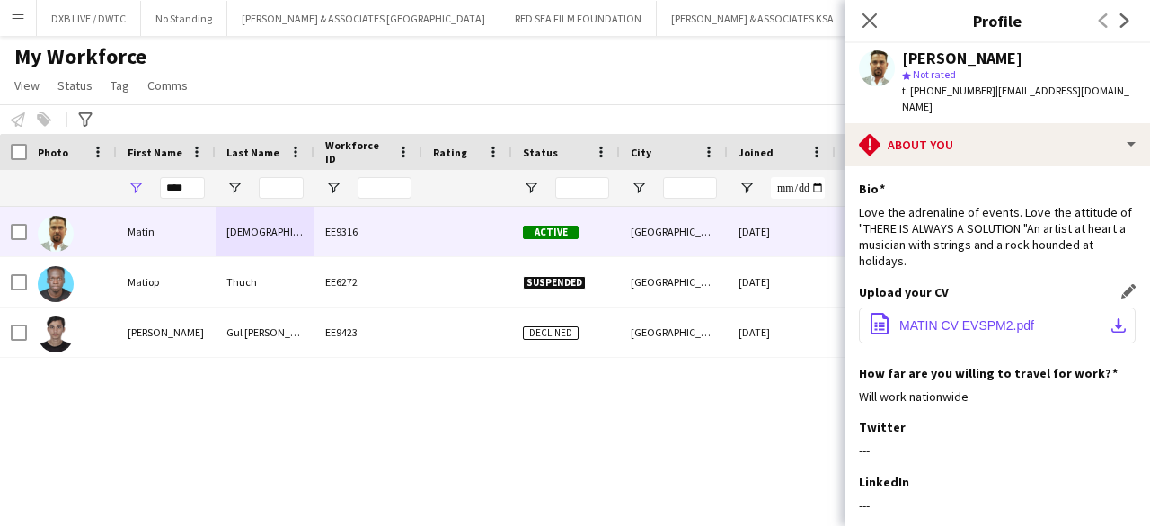
click at [990, 318] on span "MATIN CV EVSPM2.pdf" at bounding box center [966, 325] width 135 height 14
